Goal: Task Accomplishment & Management: Complete application form

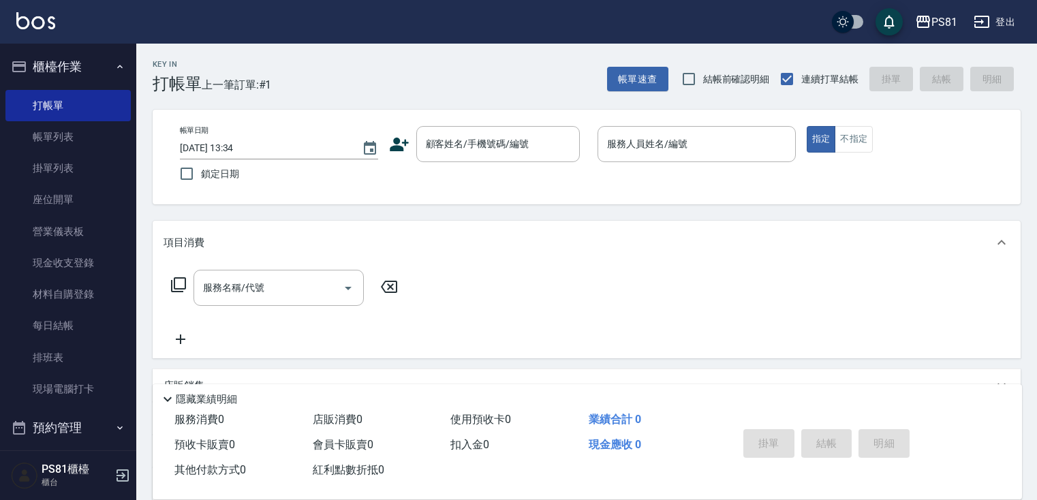
scroll to position [162, 0]
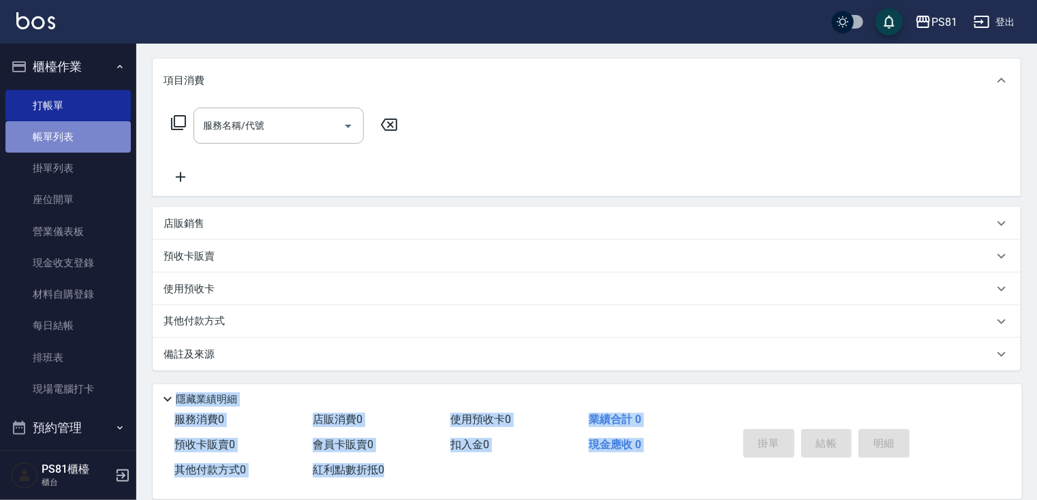
click at [102, 138] on link "帳單列表" at bounding box center [67, 136] width 125 height 31
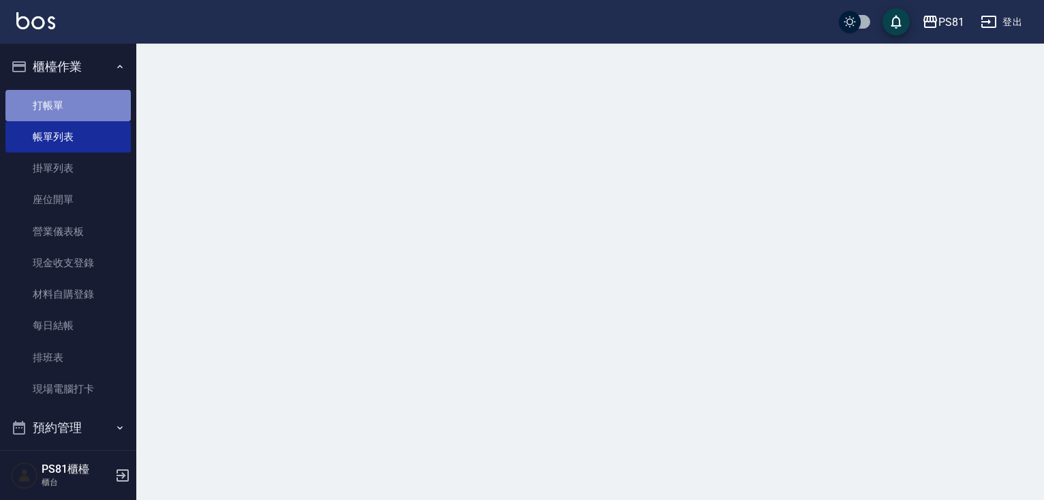
click at [97, 111] on link "打帳單" at bounding box center [67, 105] width 125 height 31
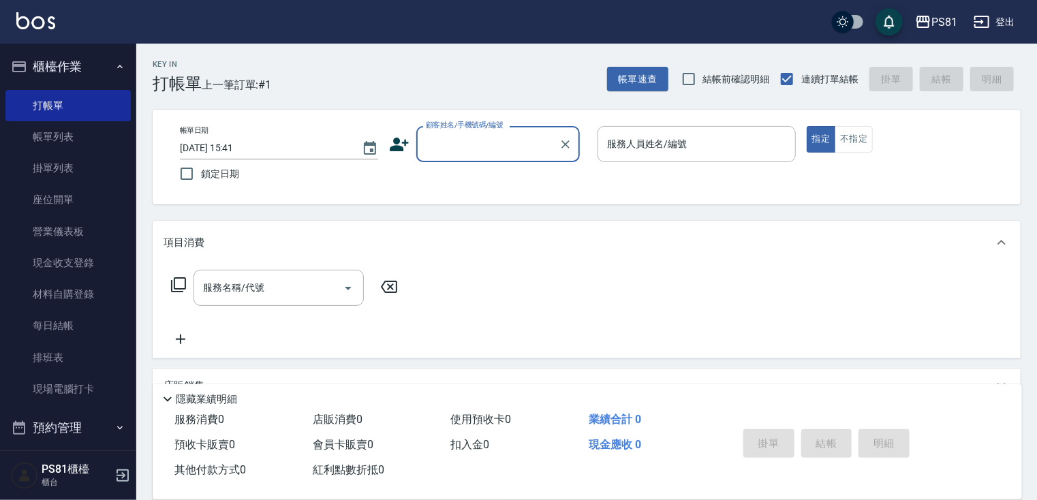
click at [493, 151] on input "顧客姓名/手機號碼/編號" at bounding box center [488, 144] width 131 height 24
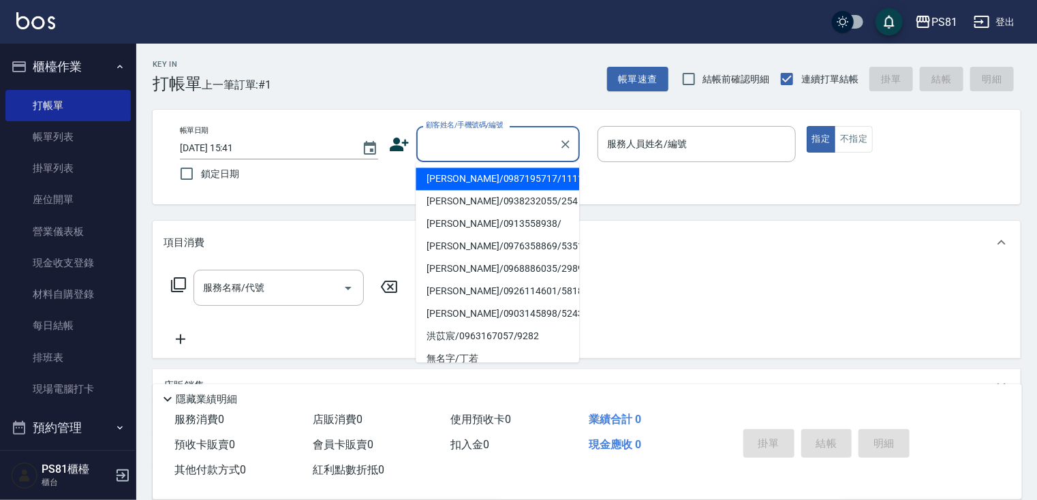
type input "ㄒ"
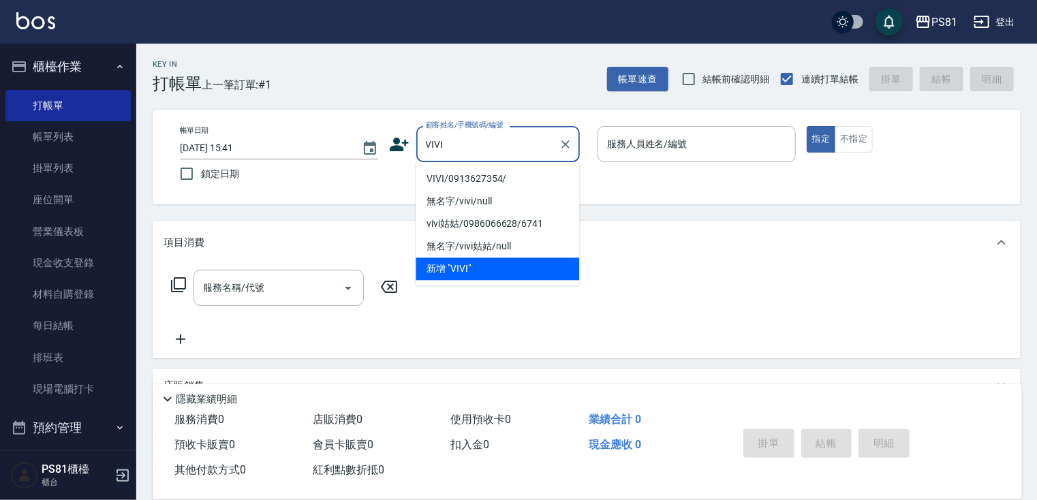
click at [507, 175] on li "VIVI/0913627354/" at bounding box center [498, 179] width 164 height 22
type input "VIVI/0913627354/"
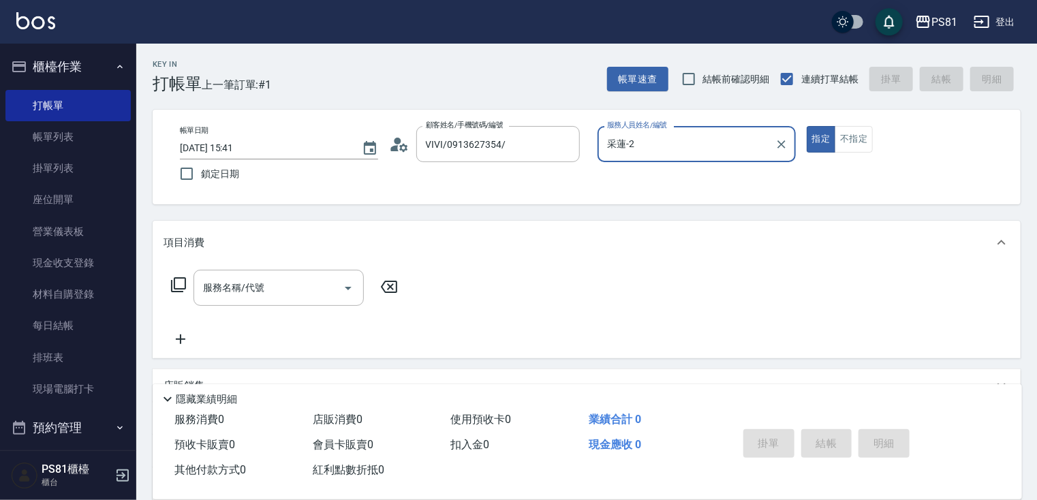
type input "采蓮-2"
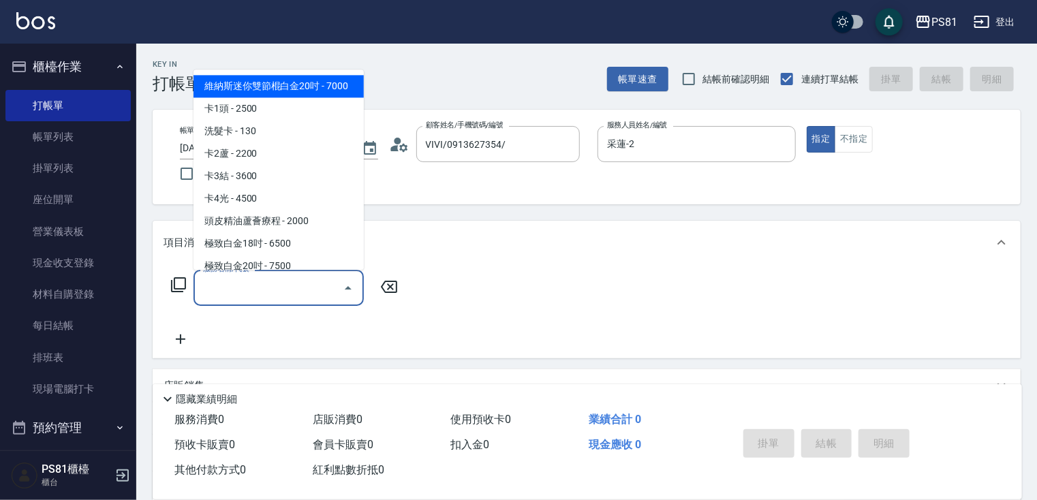
click at [312, 279] on input "服務名稱/代號" at bounding box center [269, 288] width 138 height 24
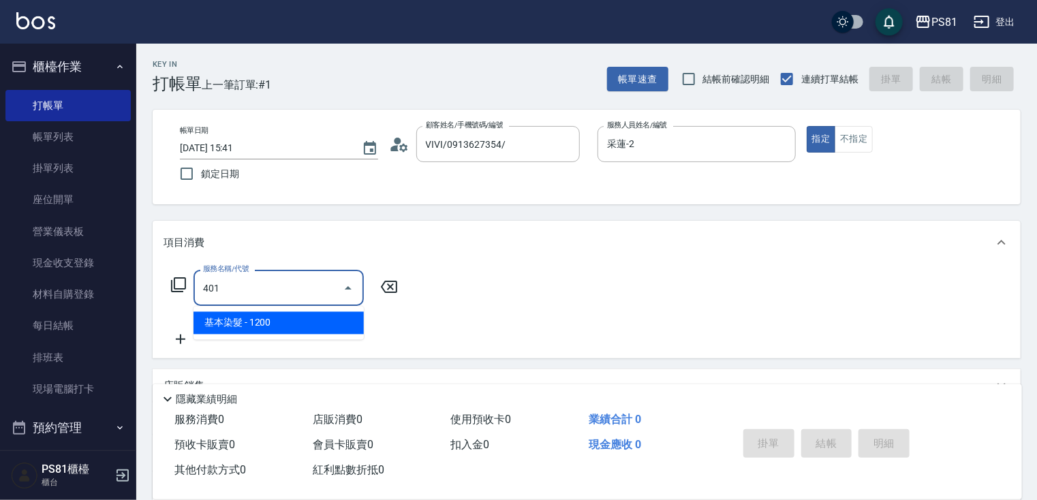
type input "基本染髮(401)"
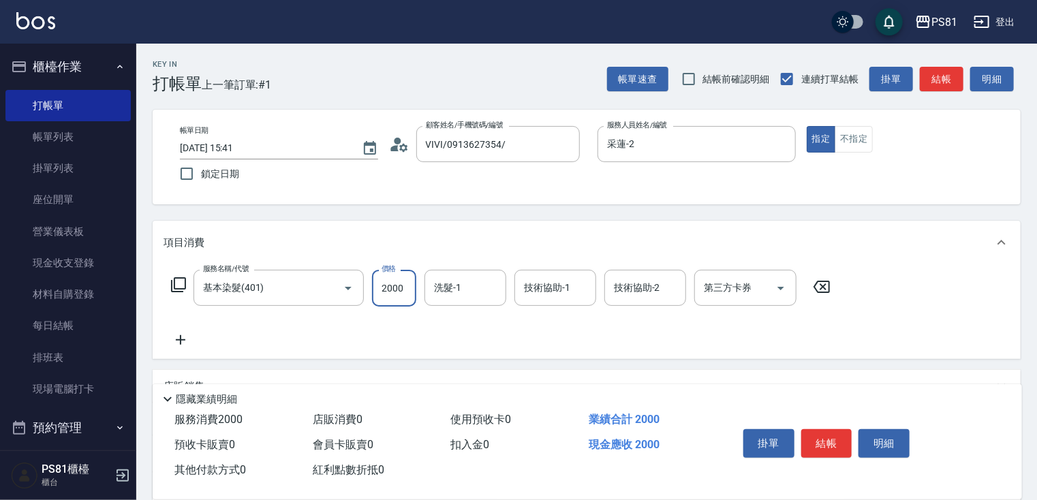
type input "2000"
type input "涵文-22"
click at [179, 345] on icon at bounding box center [181, 340] width 34 height 16
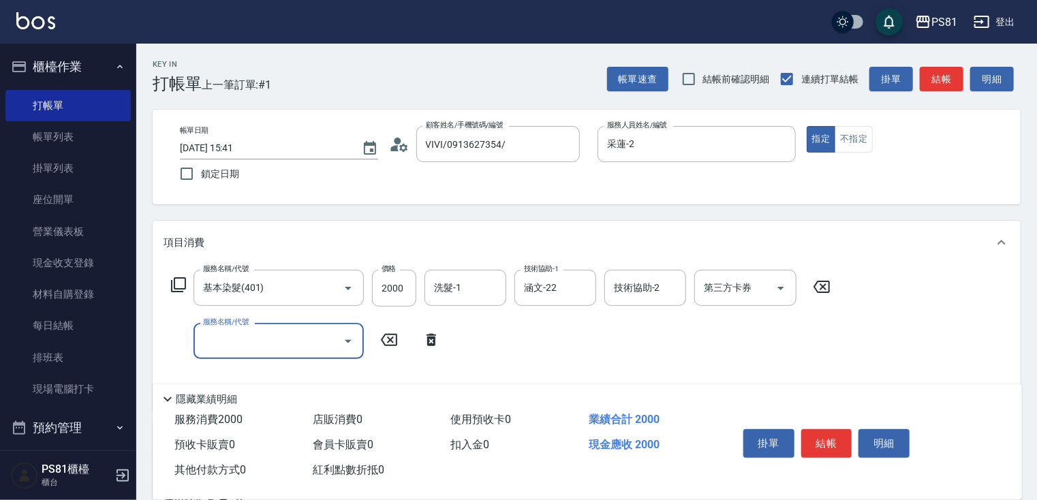
click at [222, 345] on input "服務名稱/代號" at bounding box center [269, 341] width 138 height 24
type input "B"
drag, startPoint x: 267, startPoint y: 377, endPoint x: 291, endPoint y: 372, distance: 24.3
click at [267, 377] on span "日本結構護髮 - 1600" at bounding box center [279, 376] width 170 height 22
type input "日本結構護髮(108)"
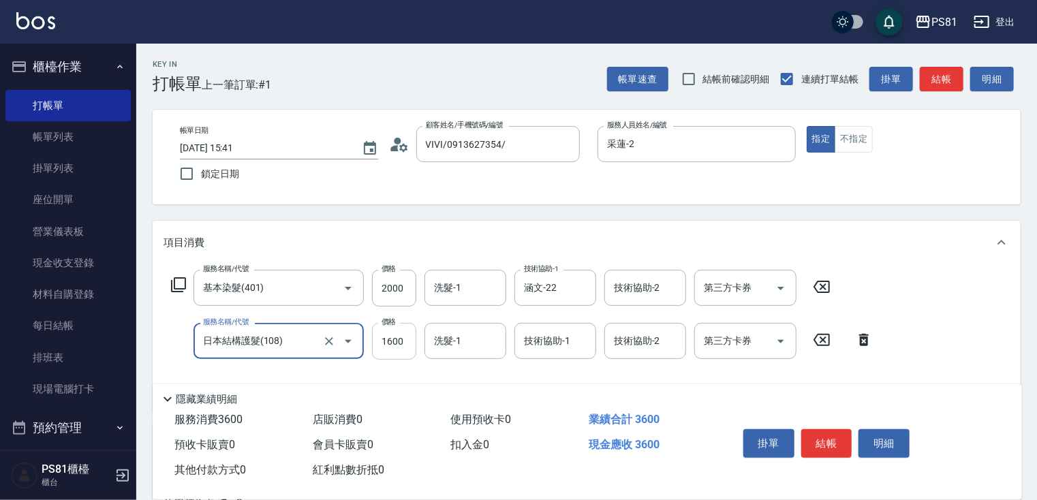
click at [412, 344] on input "1600" at bounding box center [394, 341] width 44 height 37
type input "1440"
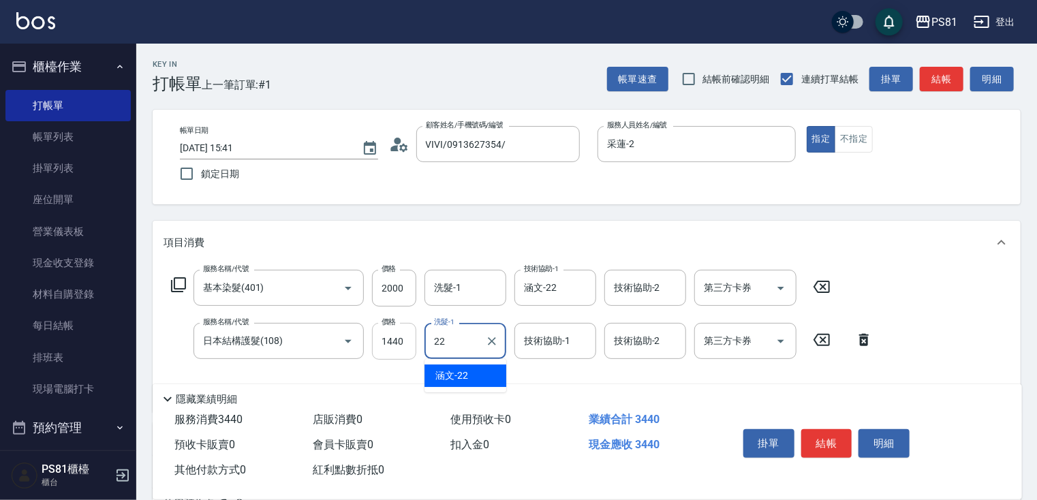
type input "涵文-22"
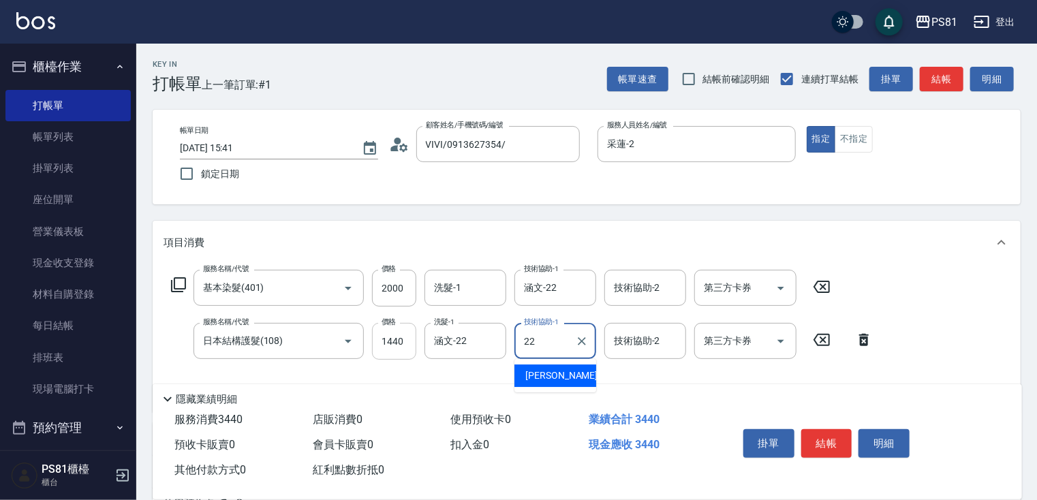
type input "涵文-22"
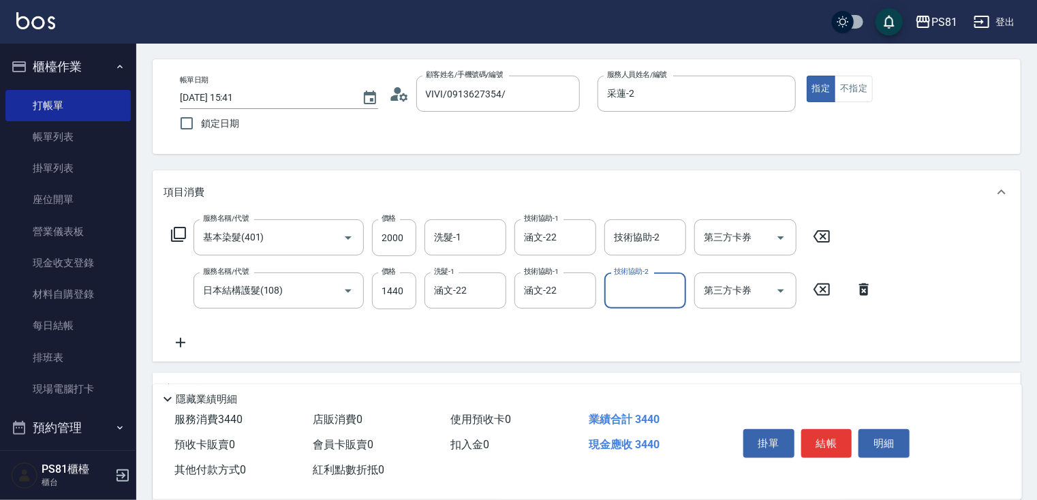
scroll to position [136, 0]
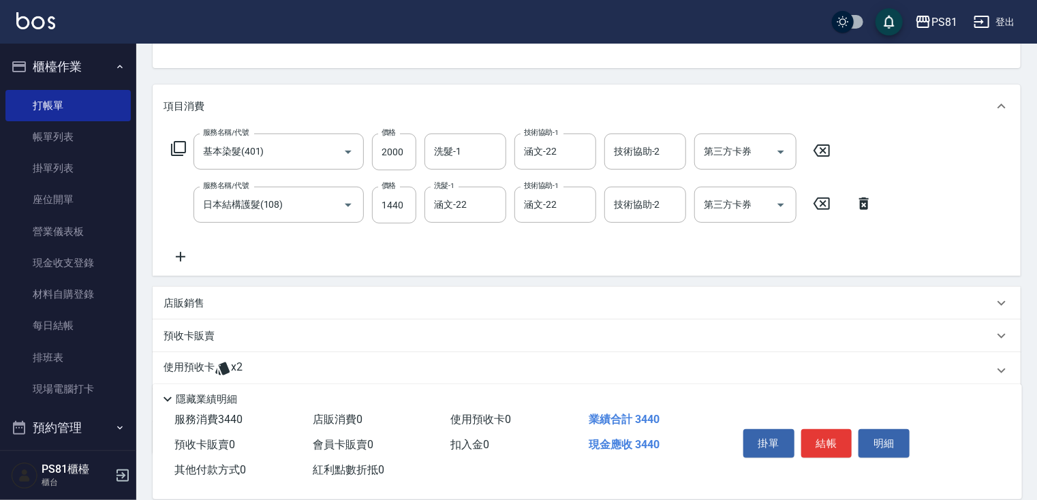
click at [509, 254] on div "服務名稱/代號 基本染髮(401) 服務名稱/代號 價格 2000 價格 洗髮-1 洗髮-1 技術協助-1 涵文-22 技術協助-1 技術協助-2 技術協助-…" at bounding box center [523, 200] width 718 height 132
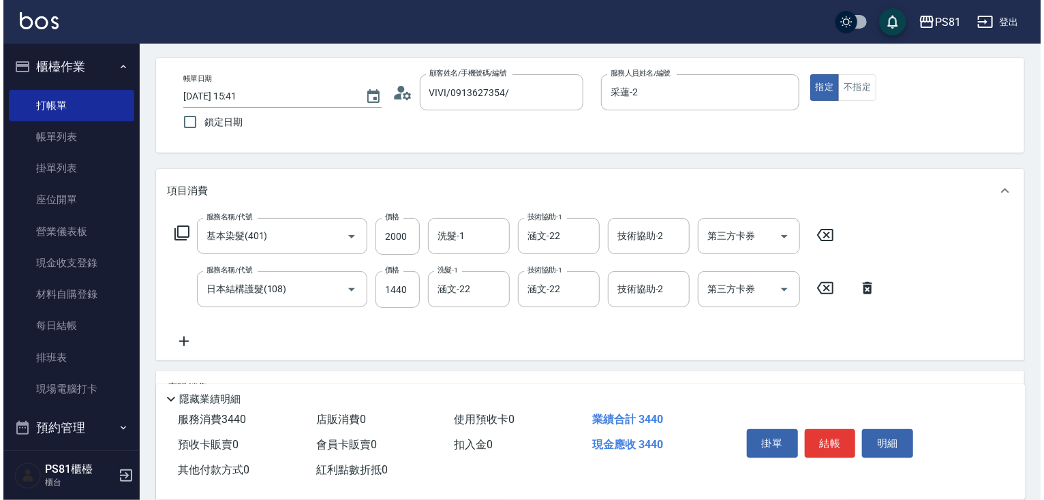
scroll to position [0, 0]
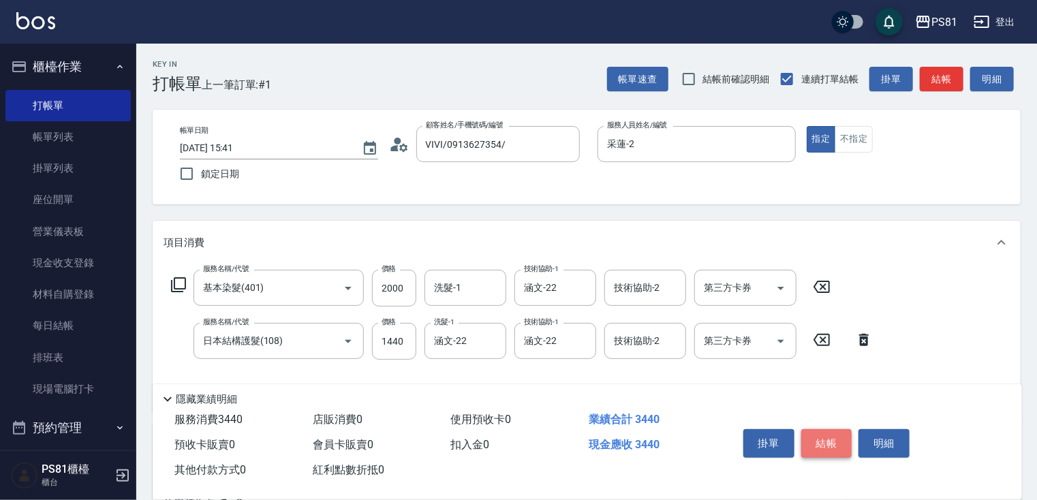
click at [844, 439] on button "結帳" at bounding box center [827, 443] width 51 height 29
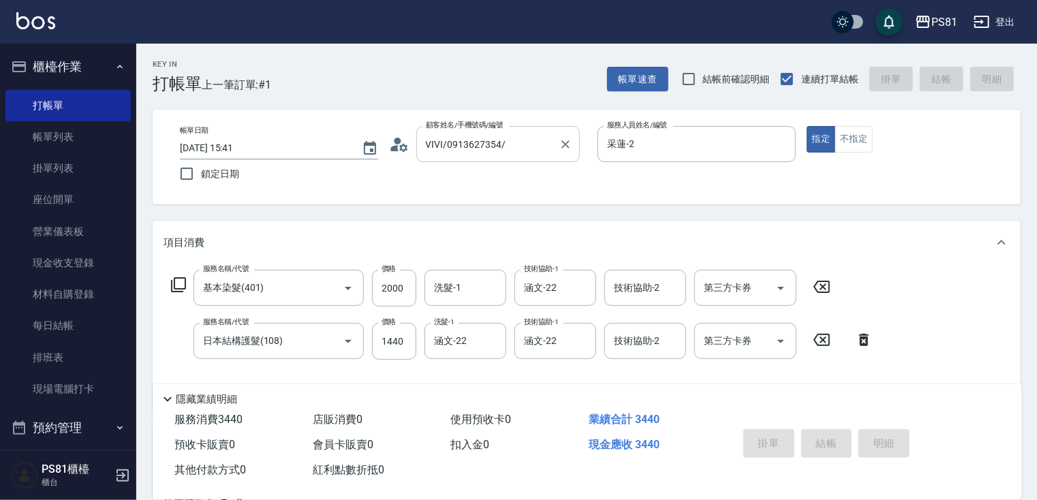
type input "[DATE] 15:42"
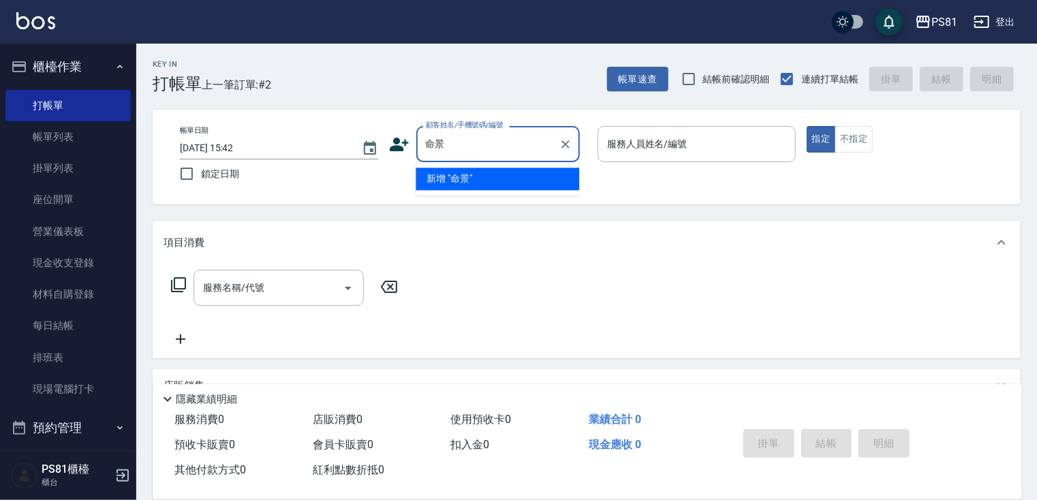
type input "命"
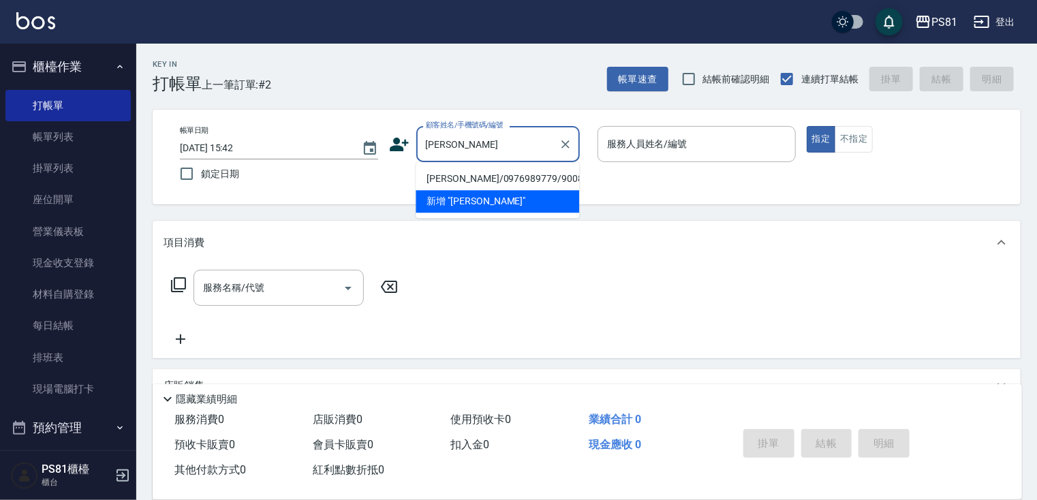
click at [488, 179] on li "[PERSON_NAME]/0976989779/9008" at bounding box center [498, 179] width 164 height 22
type input "[PERSON_NAME]/0976989779/9008"
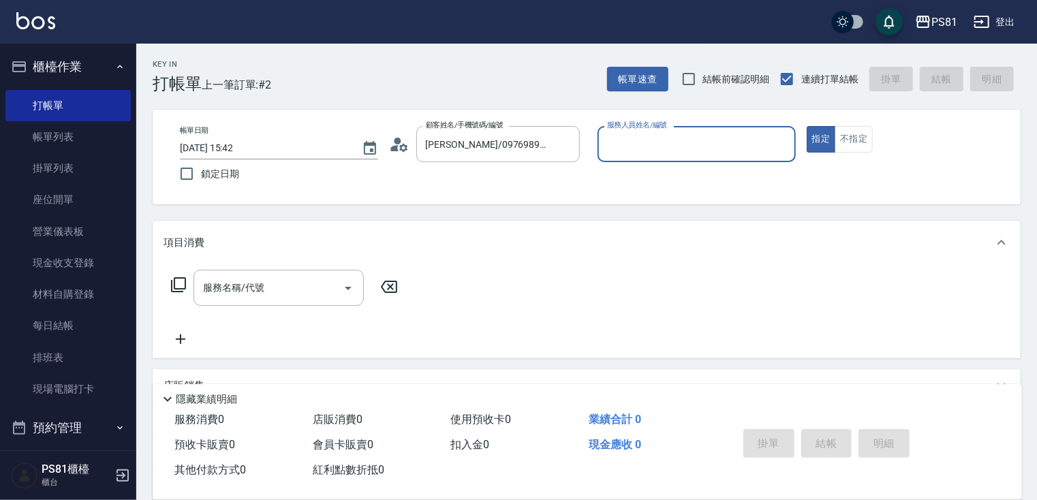
type input "采蓮-2"
click at [289, 290] on input "服務名稱/代號" at bounding box center [269, 288] width 138 height 24
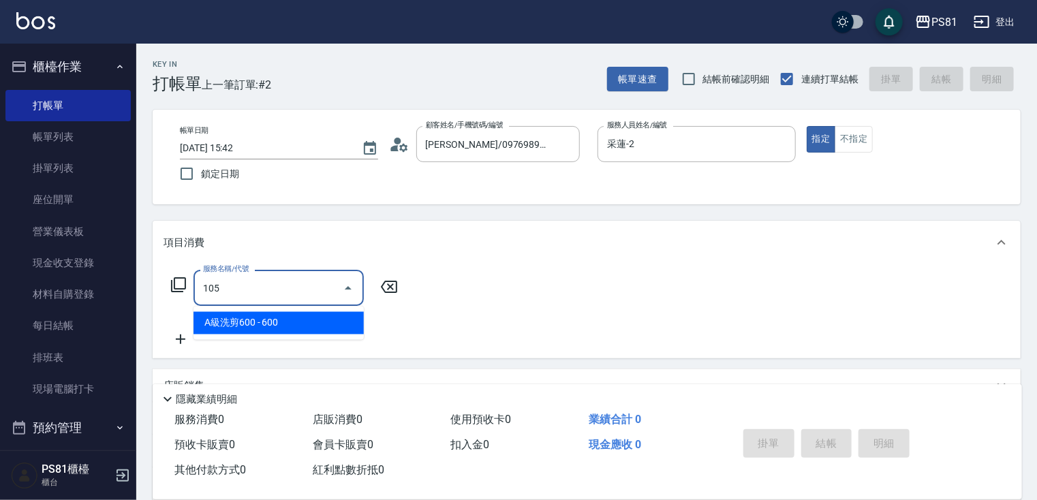
type input "A級洗剪600(105)"
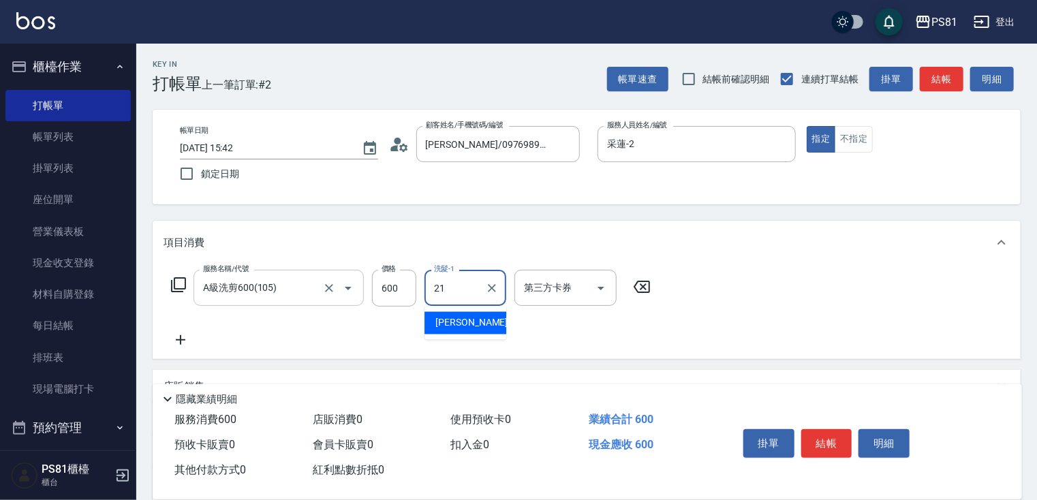
type input "Q比-21"
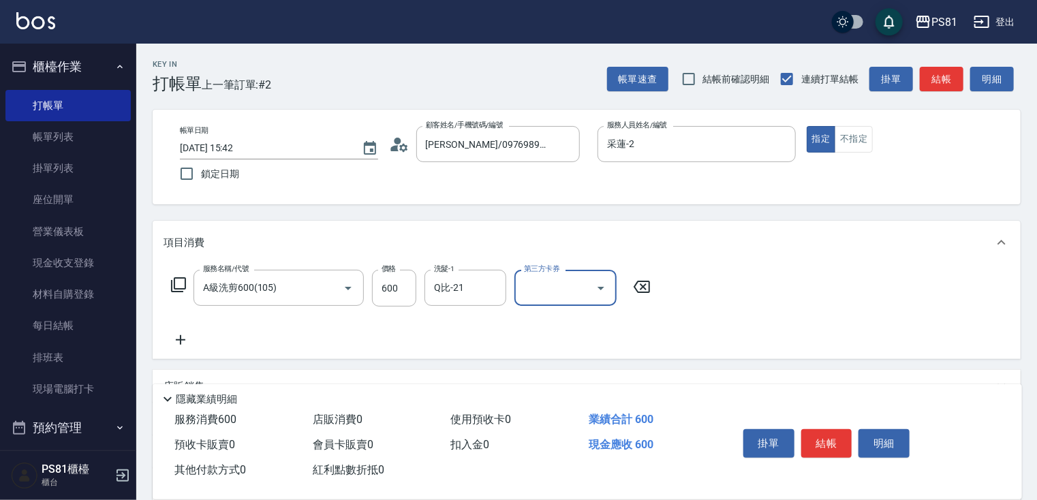
drag, startPoint x: 709, startPoint y: 350, endPoint x: 731, endPoint y: 354, distance: 23.0
click at [715, 350] on div "服務名稱/代號 A級洗剪600(105) 服務名稱/代號 價格 600 價格 洗髮-1 Q比-21 洗髮-1 第三方卡券 第三方卡券" at bounding box center [587, 311] width 868 height 95
click at [823, 443] on button "結帳" at bounding box center [827, 443] width 51 height 29
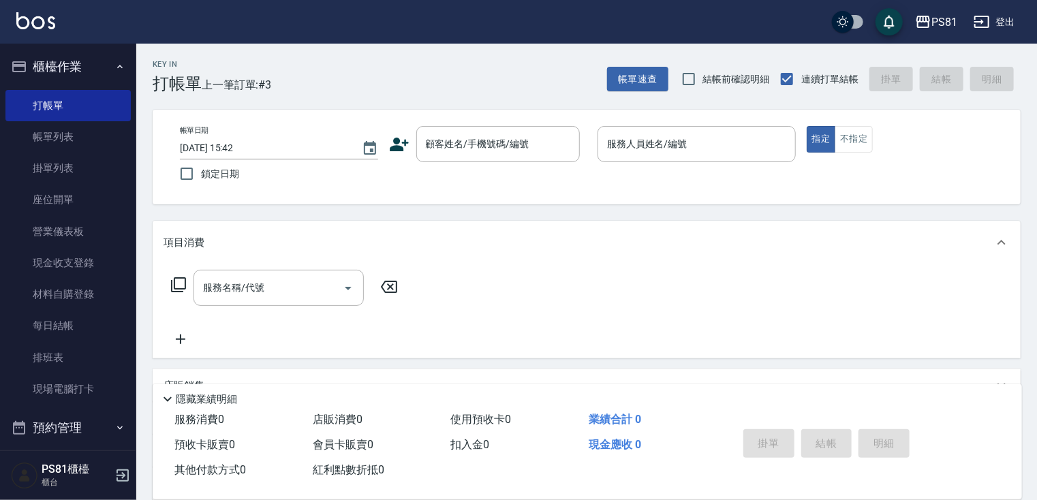
click at [395, 143] on icon at bounding box center [399, 145] width 19 height 14
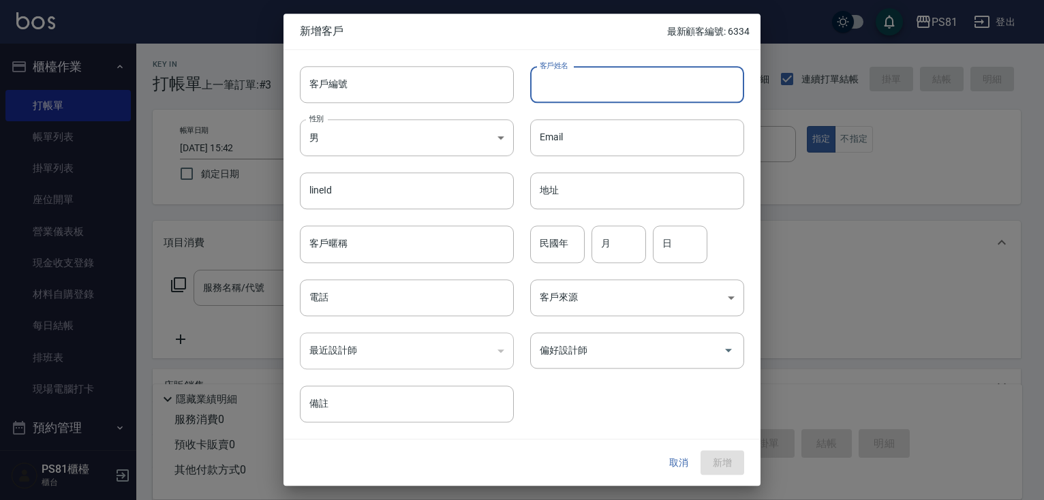
click at [578, 74] on input "客戶姓名" at bounding box center [637, 84] width 214 height 37
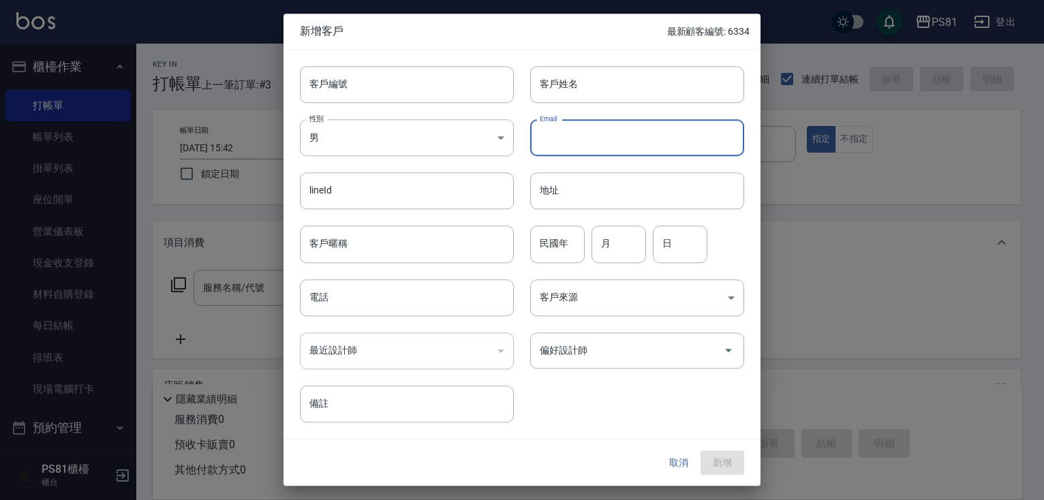
click at [534, 121] on input "Email" at bounding box center [637, 137] width 214 height 37
click at [528, 115] on div "Email Email" at bounding box center [629, 129] width 230 height 53
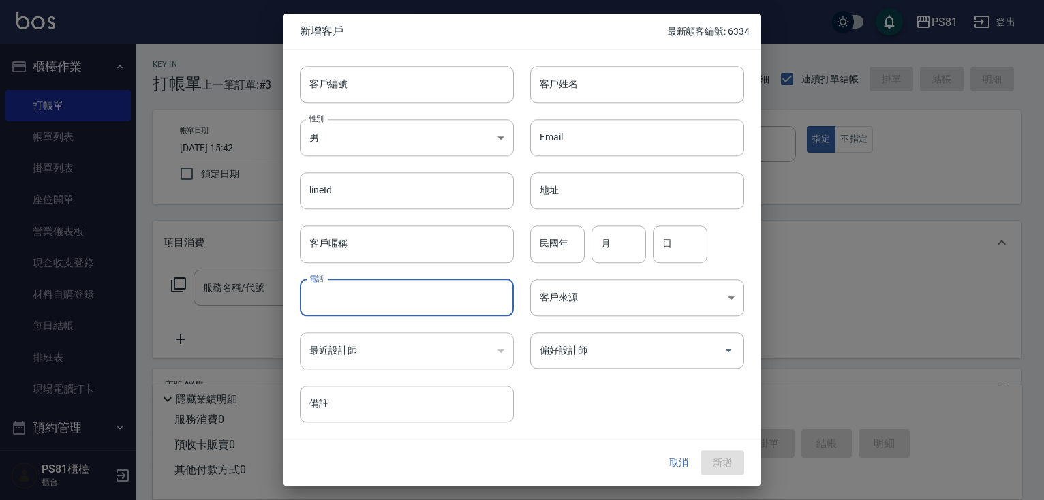
click at [356, 299] on input "電話" at bounding box center [407, 297] width 214 height 37
type input "0913819258"
click at [564, 89] on input "客戶姓名" at bounding box center [637, 84] width 214 height 37
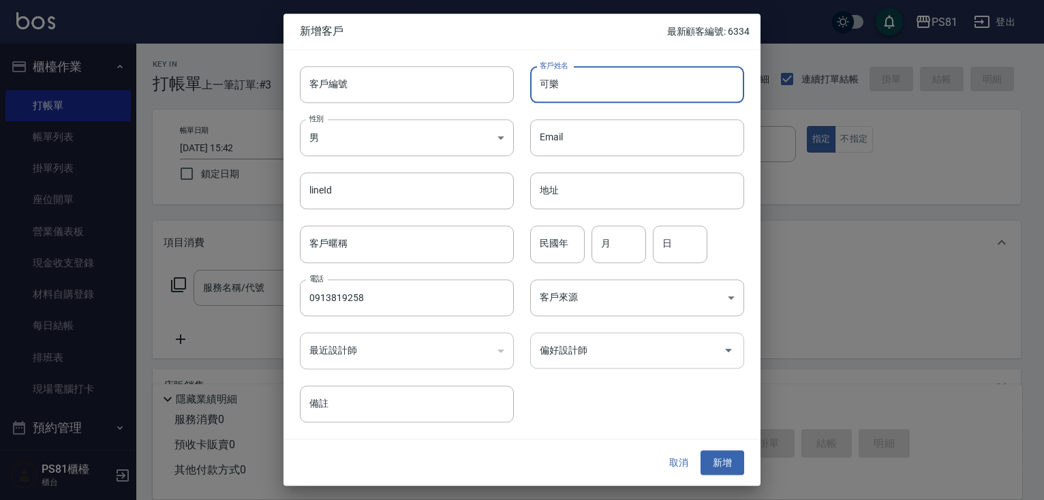
type input "可樂"
click at [690, 352] on input "偏好設計師" at bounding box center [626, 351] width 181 height 24
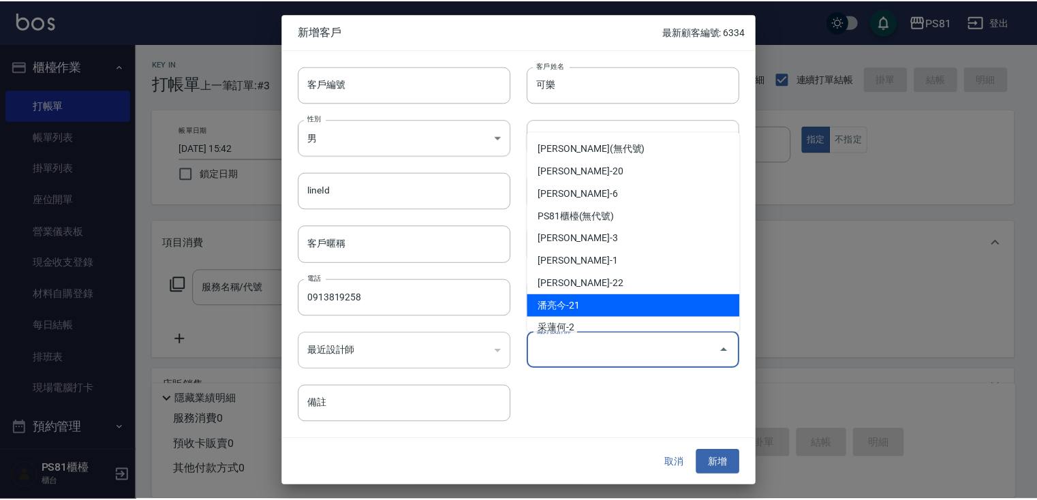
scroll to position [68, 0]
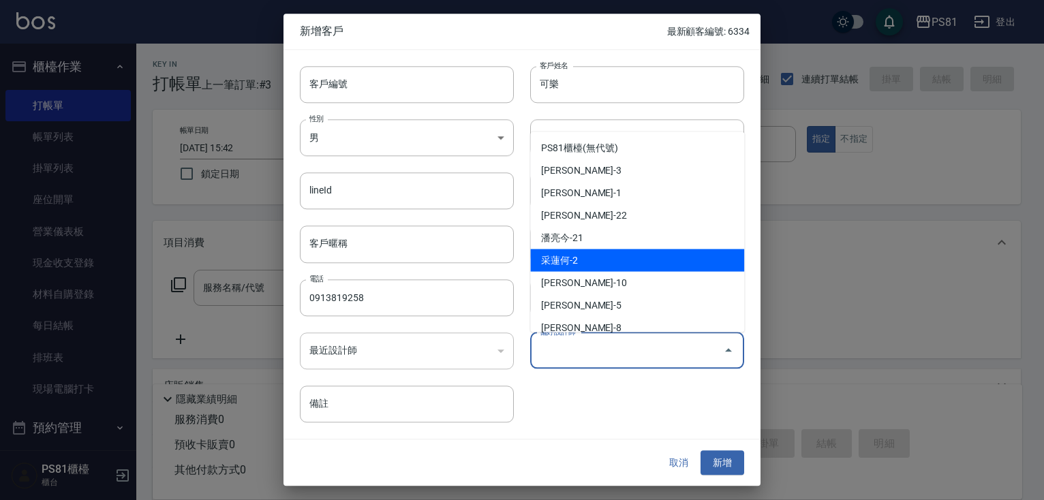
click at [623, 269] on li "采蓮何-2" at bounding box center [637, 260] width 214 height 22
type input "采蓮何"
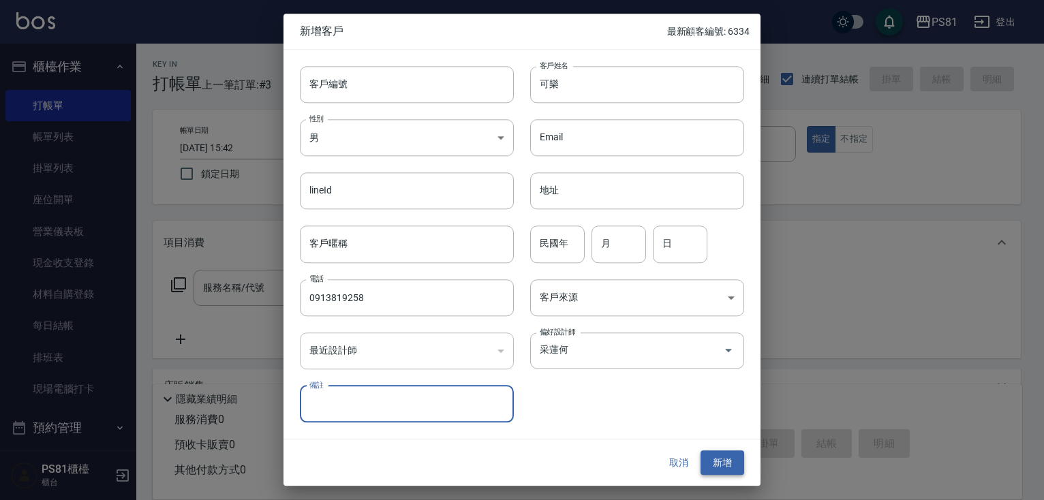
click at [712, 463] on button "新增" at bounding box center [723, 463] width 44 height 25
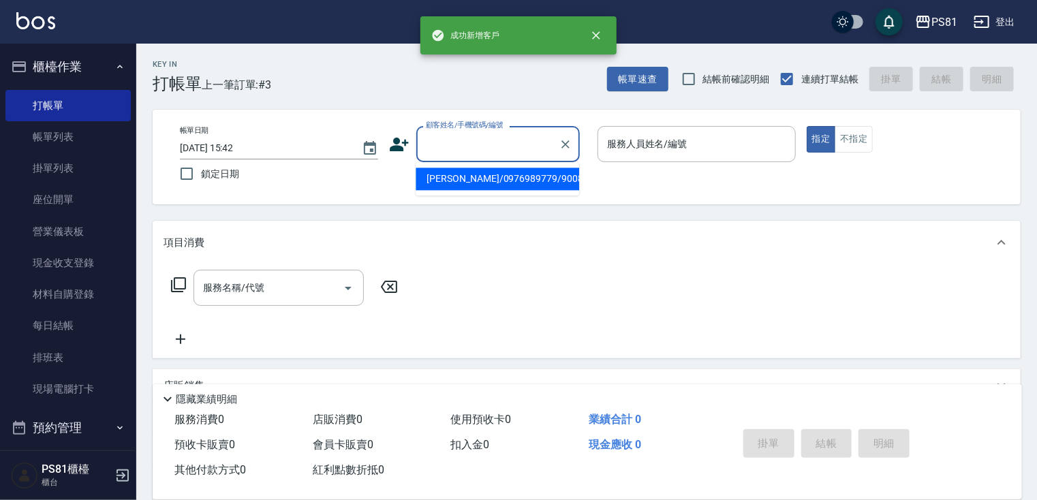
click at [488, 134] on input "顧客姓名/手機號碼/編號" at bounding box center [488, 144] width 131 height 24
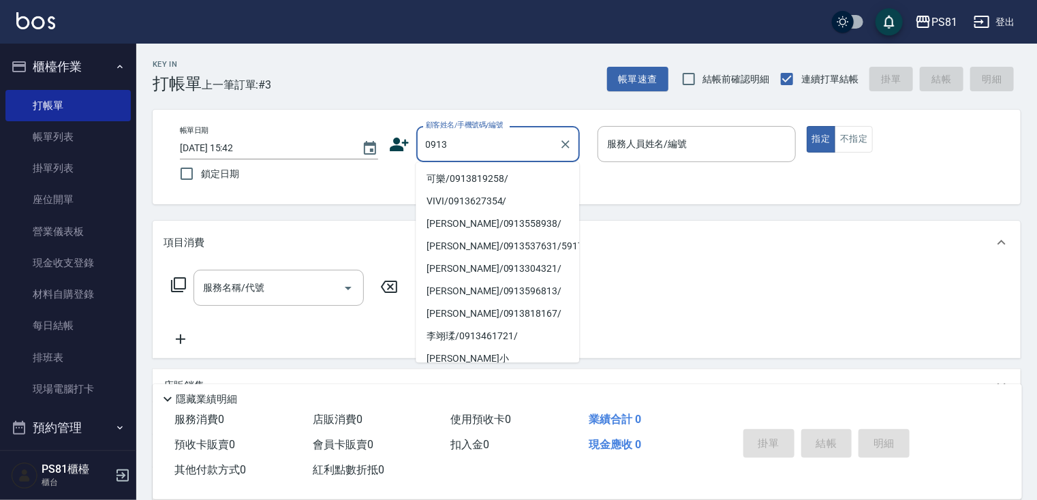
click at [469, 178] on li "可樂/0913819258/" at bounding box center [498, 179] width 164 height 22
type input "可樂/0913819258/"
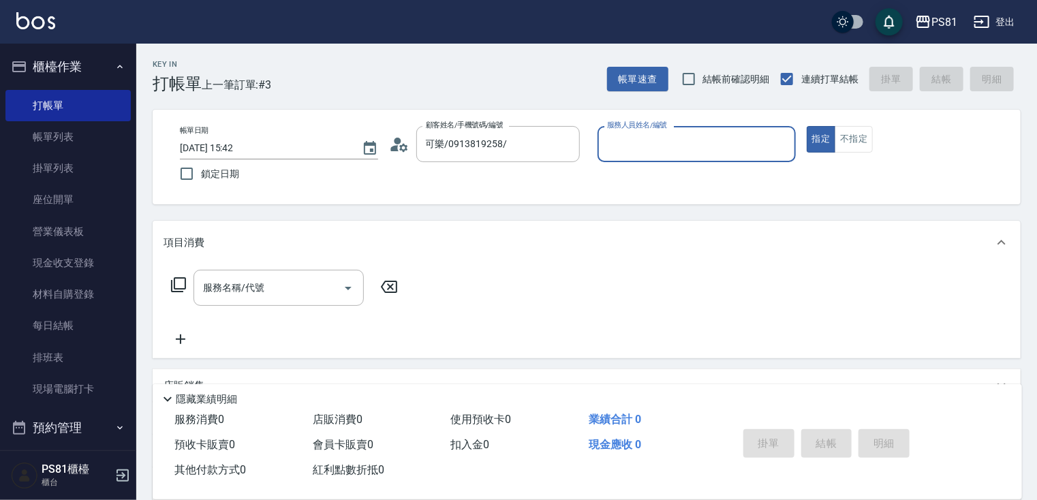
type input "采蓮-2"
click at [305, 288] on input "服務名稱/代號" at bounding box center [269, 288] width 138 height 24
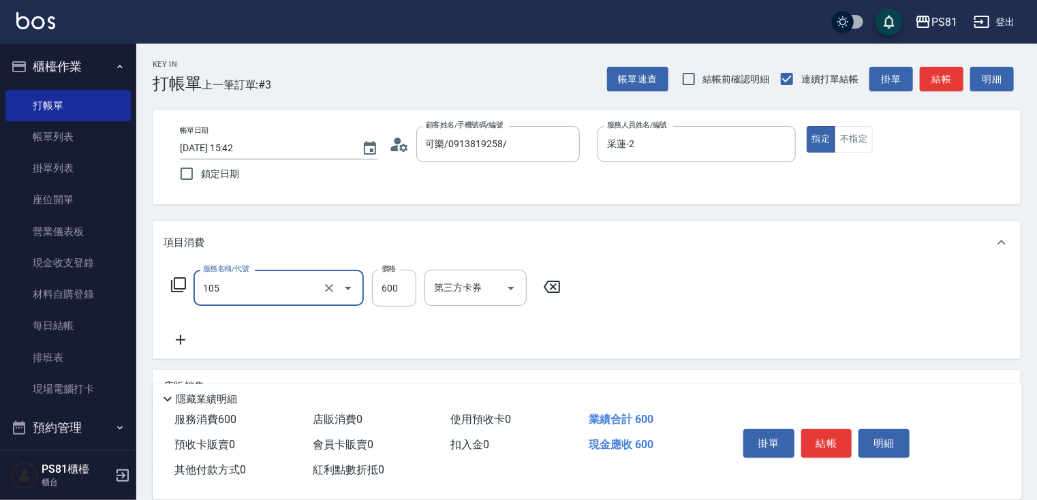
type input "A級洗剪600(105)"
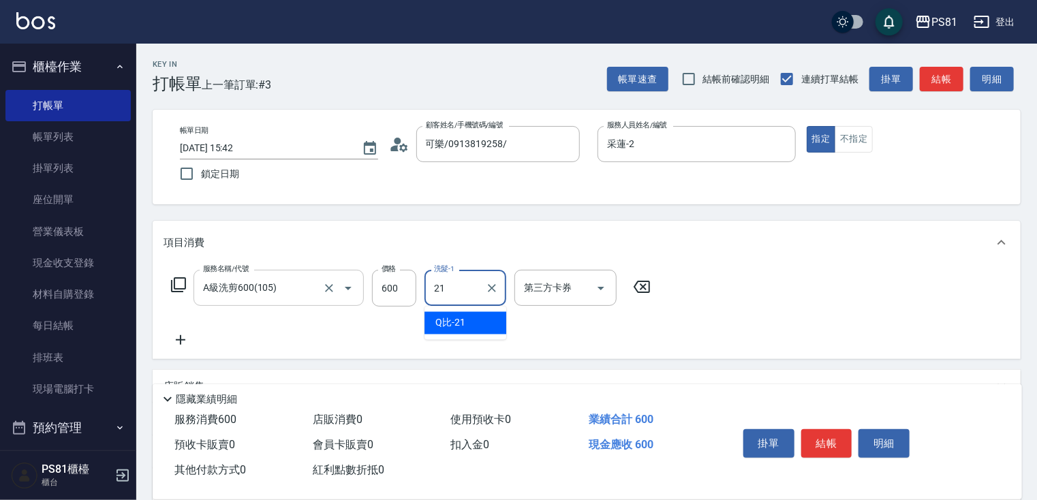
type input "Q比-21"
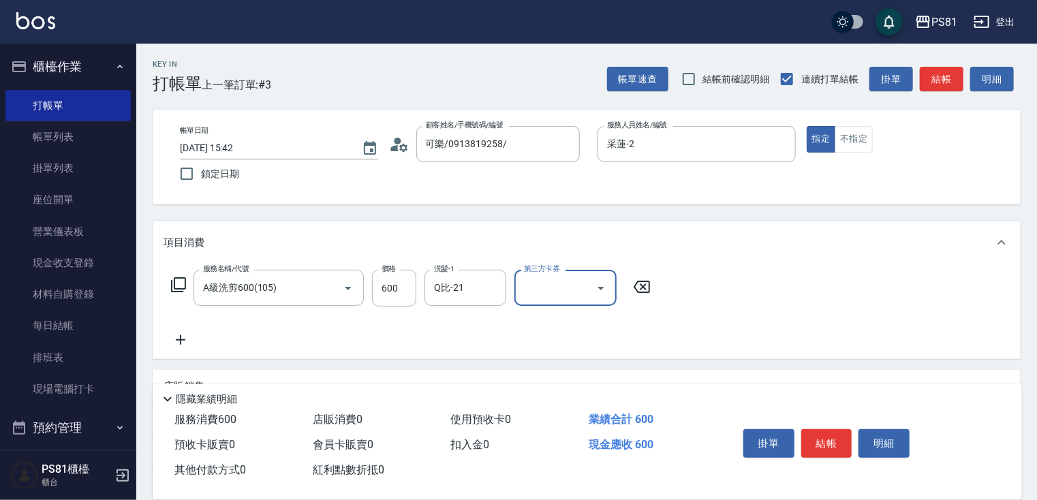
click at [813, 324] on div "服務名稱/代號 A級洗剪600(105) 服務名稱/代號 價格 600 價格 洗髮-1 Q比-21 洗髮-1 第三方卡券 第三方卡券" at bounding box center [587, 311] width 868 height 95
click at [817, 437] on button "結帳" at bounding box center [827, 443] width 51 height 29
type input "[DATE] 15:43"
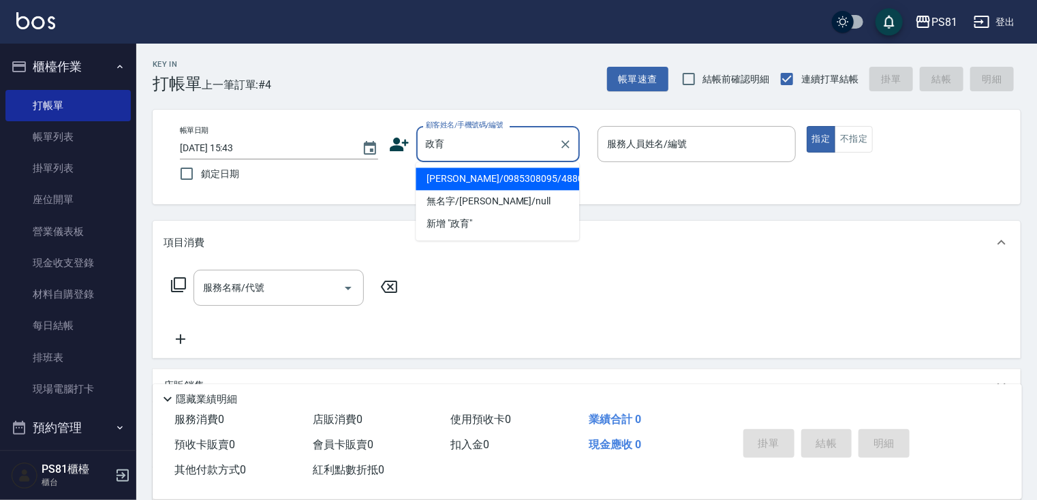
click at [523, 181] on li "[PERSON_NAME]/0985308095/4880" at bounding box center [498, 179] width 164 height 22
type input "[PERSON_NAME]/0985308095/4880"
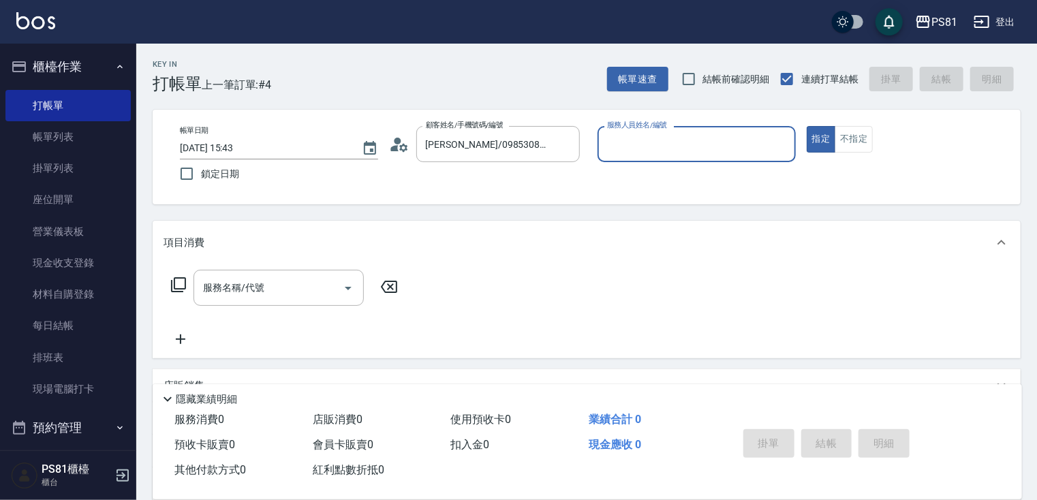
type input "采蓮-2"
click at [226, 290] on input "服務名稱/代號" at bounding box center [269, 288] width 138 height 24
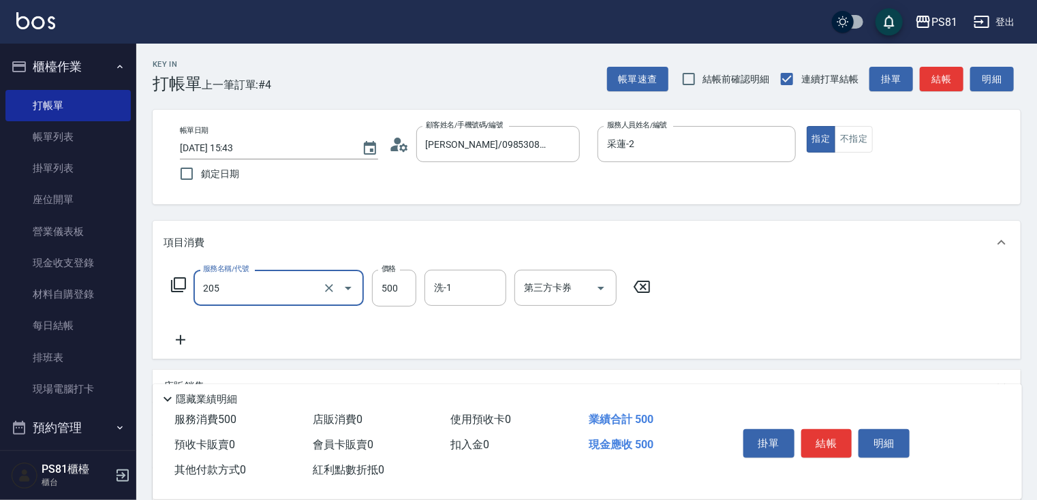
type input "A級單剪400(205)"
drag, startPoint x: 714, startPoint y: 344, endPoint x: 781, endPoint y: 410, distance: 93.5
click at [730, 357] on div "服務名稱/代號 A級單剪400(205) 服務名稱/代號 價格 500 價格 洗-1 洗-1 第三方卡券 第三方卡券" at bounding box center [587, 311] width 868 height 95
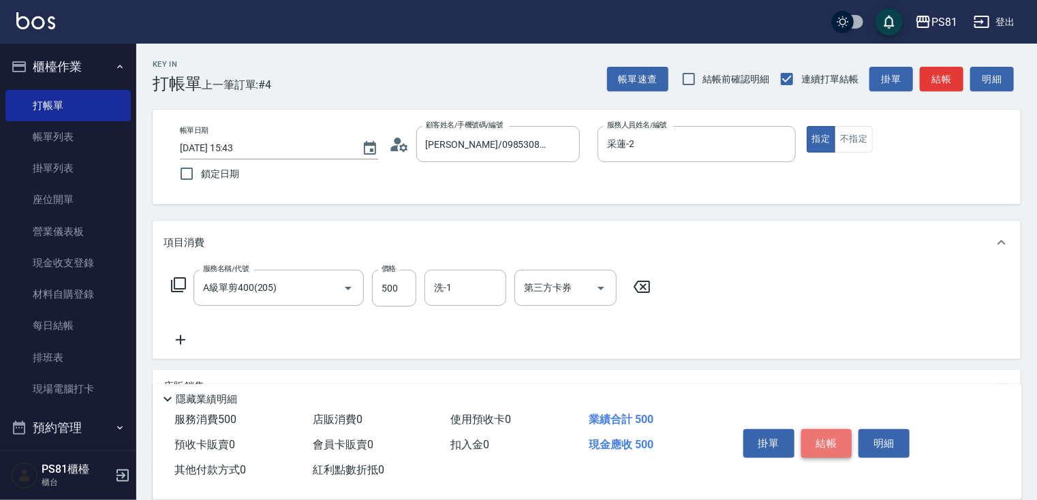
click at [821, 440] on button "結帳" at bounding box center [827, 443] width 51 height 29
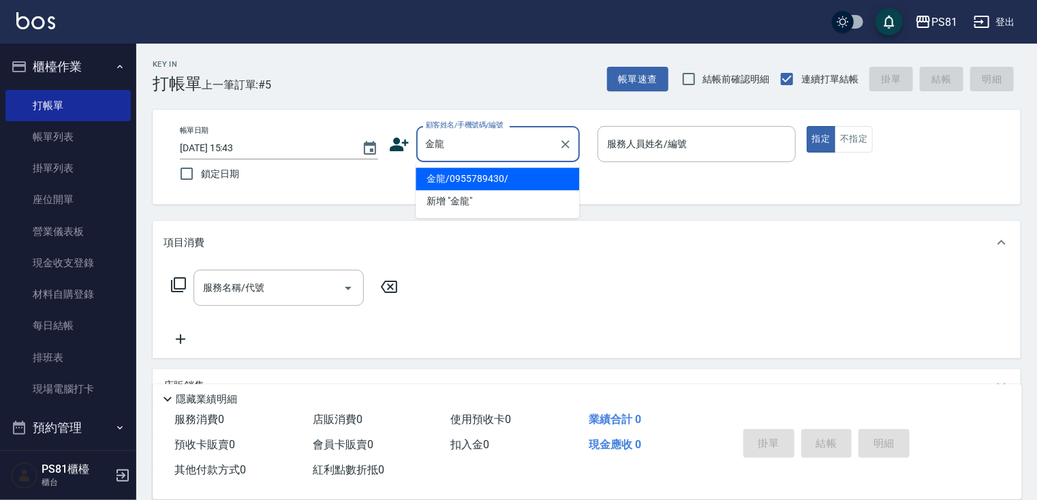
click at [553, 186] on li "金龍/0955789430/" at bounding box center [498, 179] width 164 height 22
type input "金龍/0955789430/"
type input "采蓮-2"
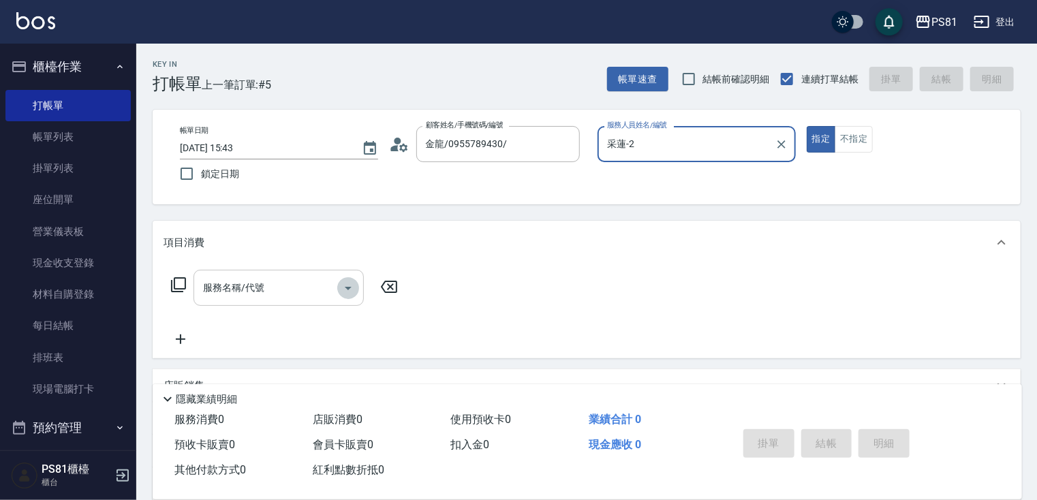
click at [340, 280] on icon "Open" at bounding box center [348, 288] width 16 height 16
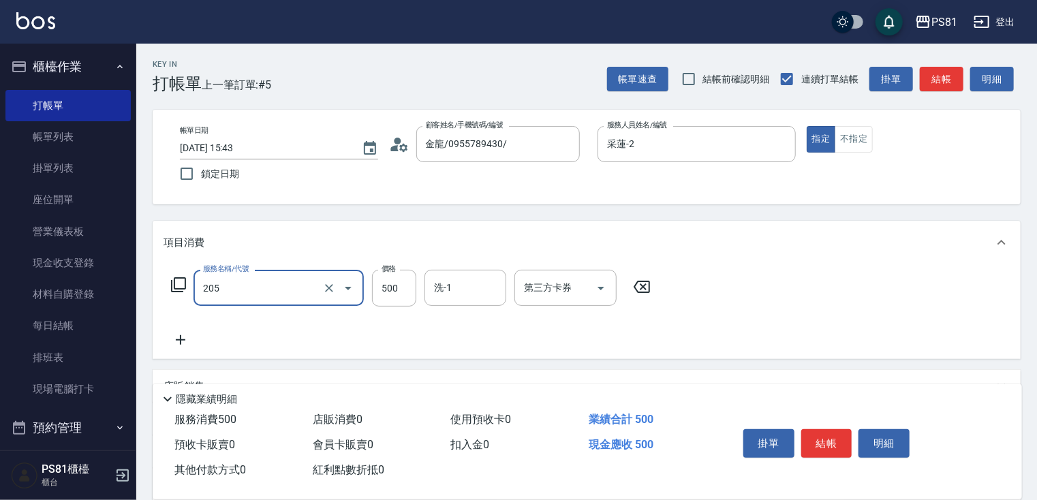
type input "A級單剪400(205)"
drag, startPoint x: 739, startPoint y: 344, endPoint x: 817, endPoint y: 389, distance: 90.7
click at [744, 344] on div "服務名稱/代號 A級單剪400(205) 服務名稱/代號 價格 500 價格 洗-1 洗-1 第三方卡券 第三方卡券" at bounding box center [587, 311] width 868 height 95
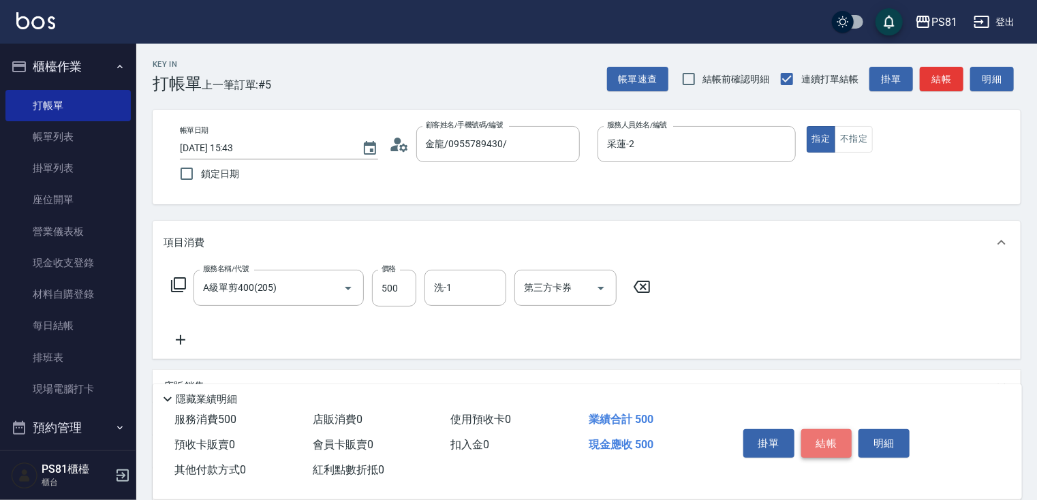
drag, startPoint x: 845, startPoint y: 447, endPoint x: 855, endPoint y: 455, distance: 13.1
click at [845, 448] on button "結帳" at bounding box center [827, 443] width 51 height 29
type input "[DATE] 15:44"
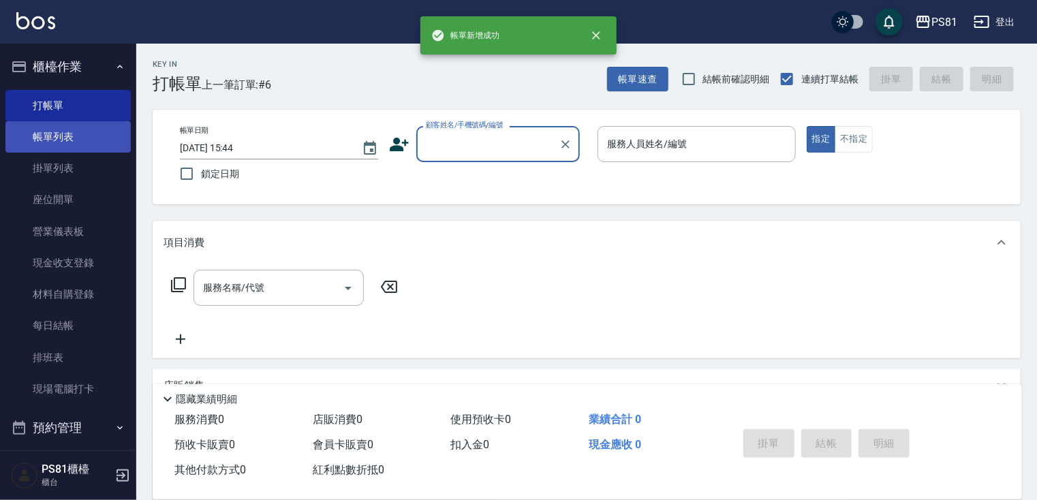
click at [33, 145] on link "帳單列表" at bounding box center [67, 136] width 125 height 31
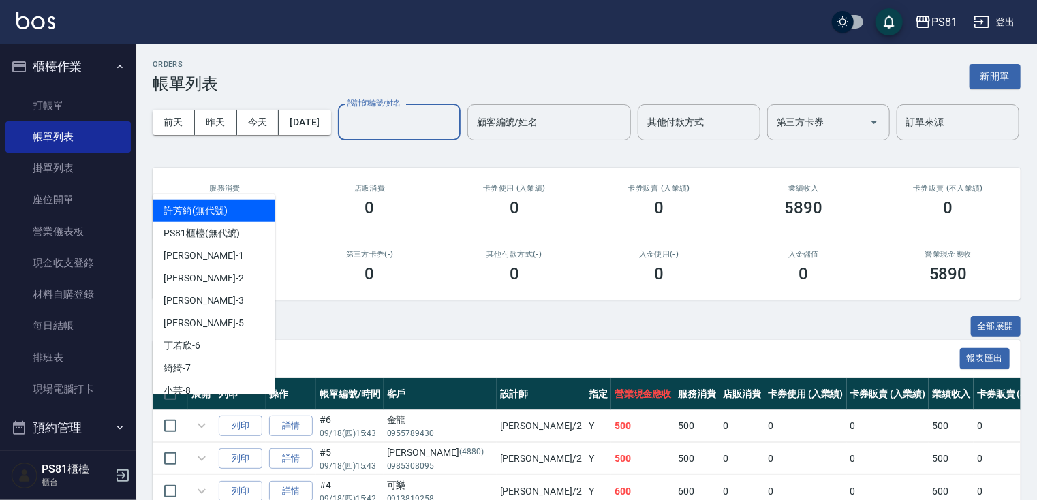
click at [245, 120] on div "[DATE] [DATE] [DATE] [DATE] 設計師編號/姓名 設計師編號/姓名 顧客編號/姓名 顧客編號/姓名 其他付款方式 其他付款方式 第三方…" at bounding box center [587, 122] width 868 height 58
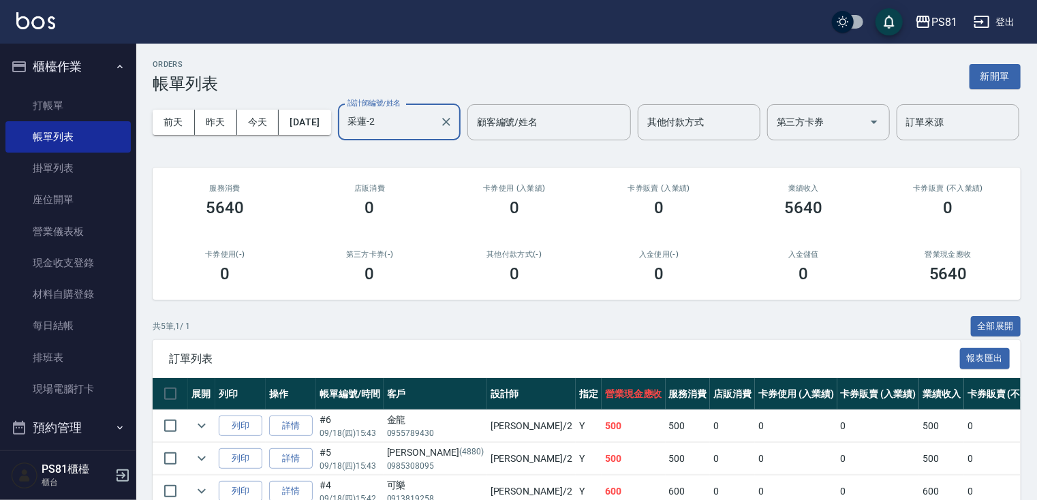
type input "采蓮-2"
click at [346, 350] on div "ORDERS 帳單列表 新開單 [DATE] [DATE] [DATE] [DATE] 設計師編號/姓名 采蓮-2 設計師編號/姓名 顧客編號/姓名 顧客編號…" at bounding box center [586, 335] width 901 height 583
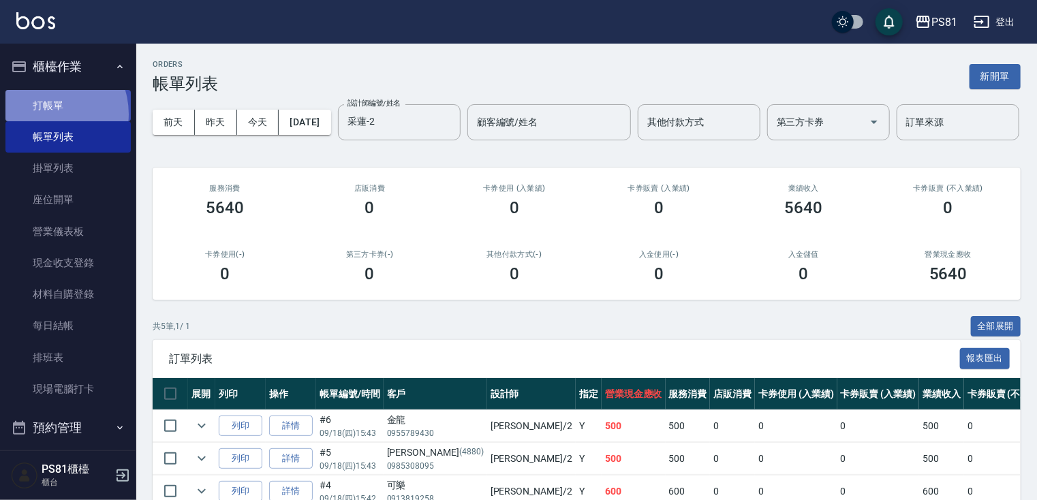
click at [44, 114] on link "打帳單" at bounding box center [67, 105] width 125 height 31
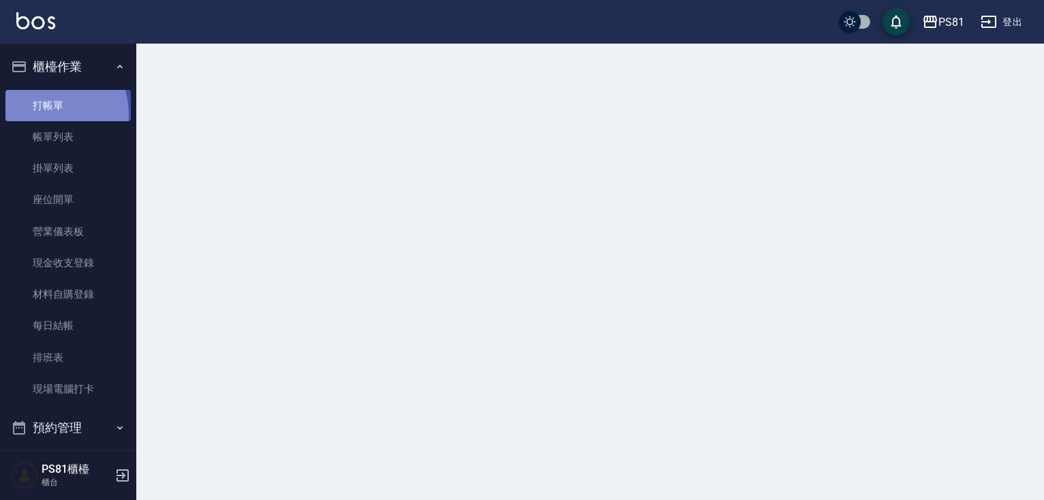
click at [44, 114] on link "打帳單" at bounding box center [67, 105] width 125 height 31
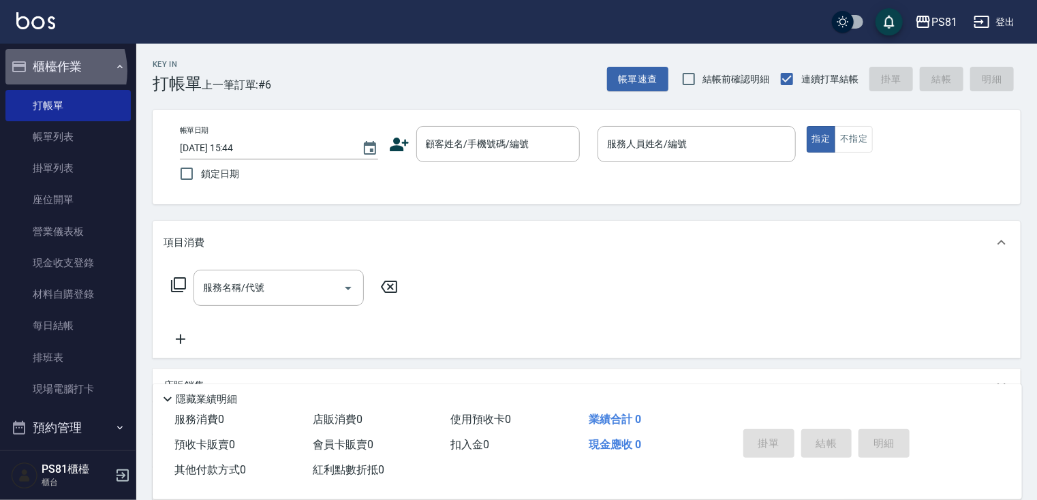
click at [49, 74] on button "櫃檯作業" at bounding box center [67, 66] width 125 height 35
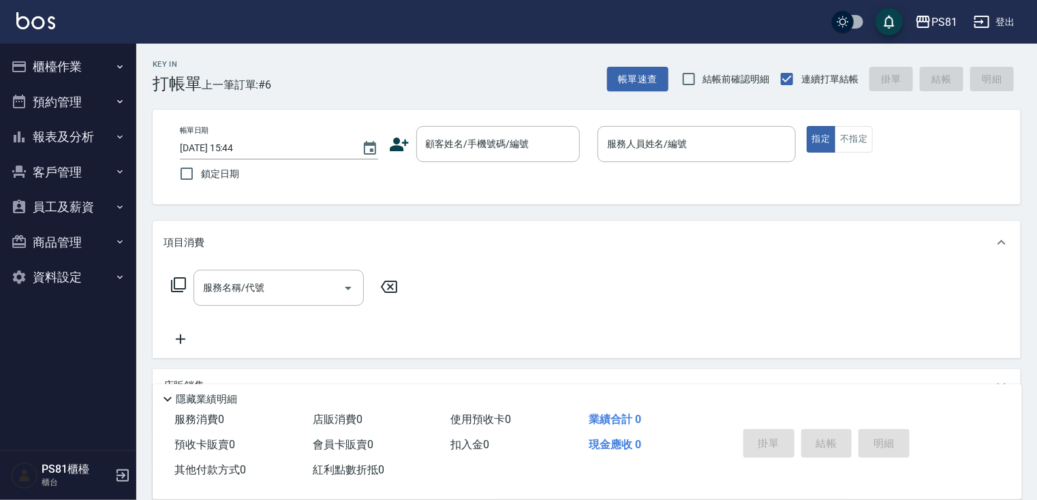
click at [342, 456] on div "服務消費 0 店販消費 0 使用預收卡 0 業績合計 0 預收卡販賣 0 會員卡販賣 0 扣入金 0 現金應收 0 其他付款方式 0 紅利點數折抵 0" at bounding box center [437, 446] width 569 height 76
click at [194, 486] on div "服務消費 0 店販消費 0 使用預收卡 0 業績合計 0 預收卡販賣 0 會員卡販賣 0 扣入金 0 現金應收 0 其他付款方式 0 紅利點數折抵 0 掛單 …" at bounding box center [588, 454] width 870 height 92
drag, startPoint x: 97, startPoint y: 397, endPoint x: 118, endPoint y: 421, distance: 31.9
click at [118, 421] on nav "櫃檯作業 打帳單 帳單列表 掛單列表 座位開單 營業儀表板 現金收支登錄 材料自購登錄 每日結帳 排班表 現場電腦打卡 預約管理 預約管理 單日預約紀錄 單週…" at bounding box center [68, 247] width 136 height 407
click at [38, 65] on button "櫃檯作業" at bounding box center [67, 66] width 125 height 35
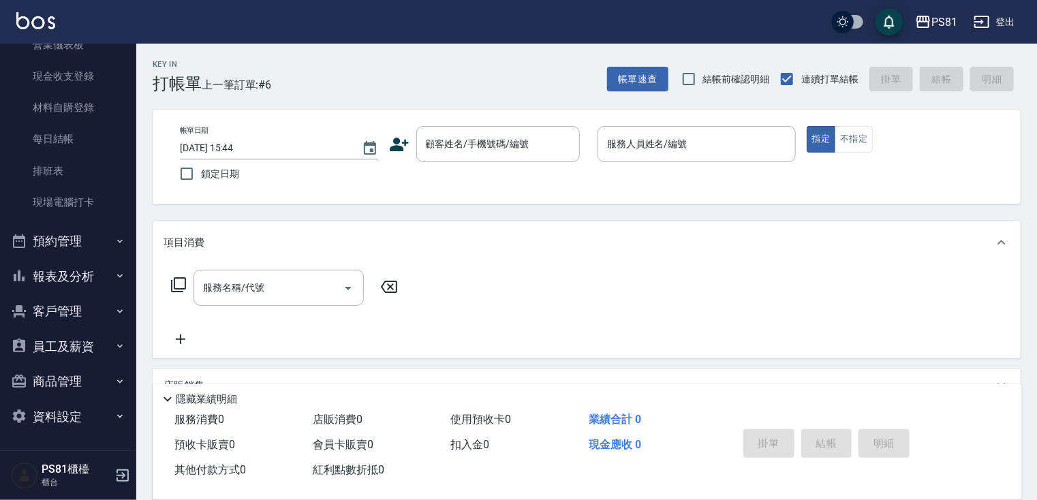
click at [77, 224] on button "預約管理" at bounding box center [67, 241] width 125 height 35
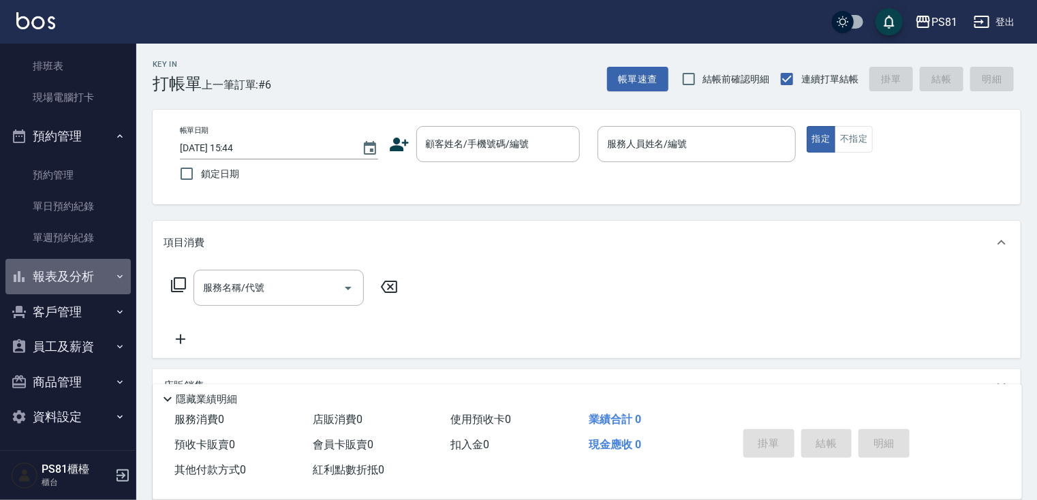
click at [98, 272] on button "報表及分析" at bounding box center [67, 276] width 125 height 35
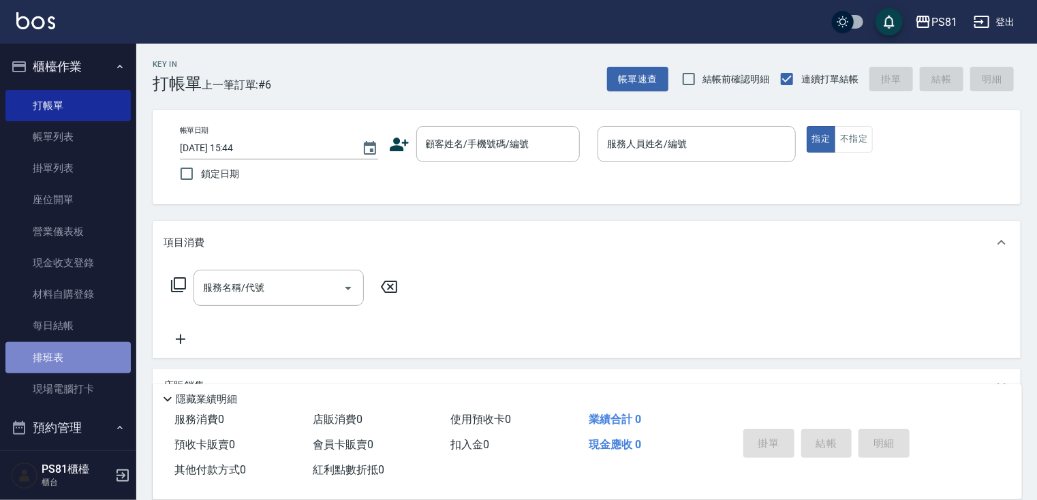
click at [93, 369] on link "排班表" at bounding box center [67, 357] width 125 height 31
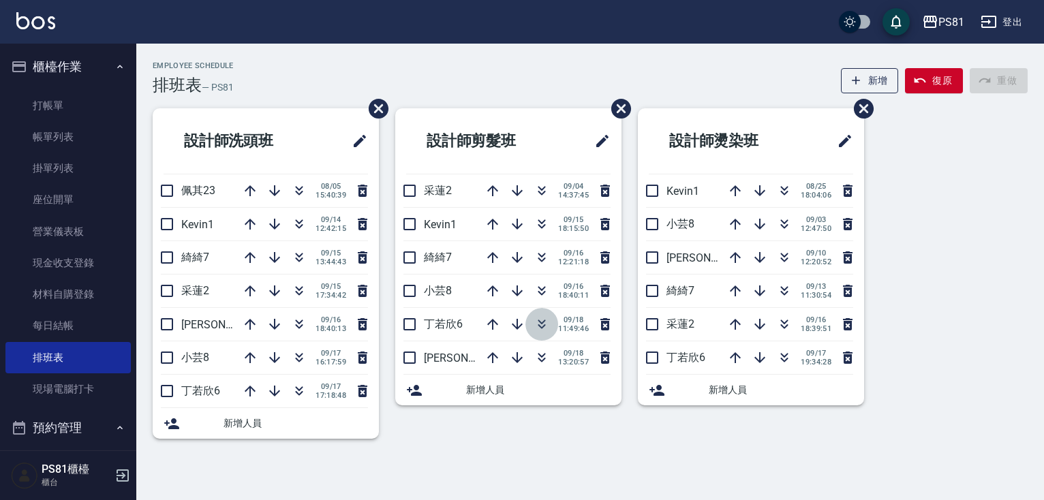
click at [549, 322] on icon "button" at bounding box center [542, 324] width 16 height 16
